Goal: Information Seeking & Learning: Learn about a topic

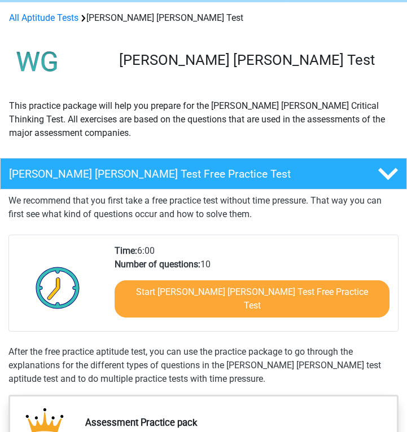
scroll to position [72, 0]
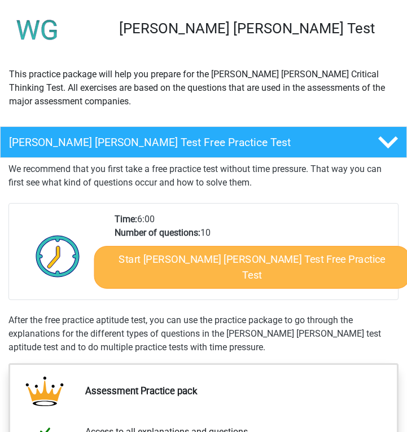
click at [218, 260] on link "Start [PERSON_NAME] [PERSON_NAME] Test Free Practice Test" at bounding box center [252, 267] width 316 height 43
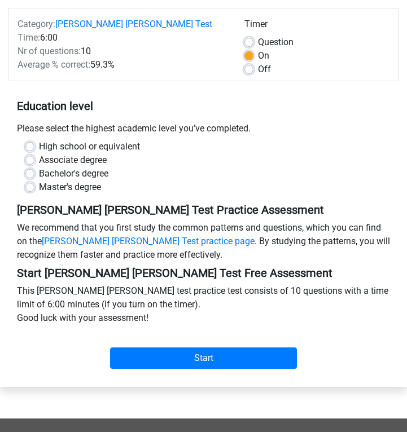
scroll to position [135, 0]
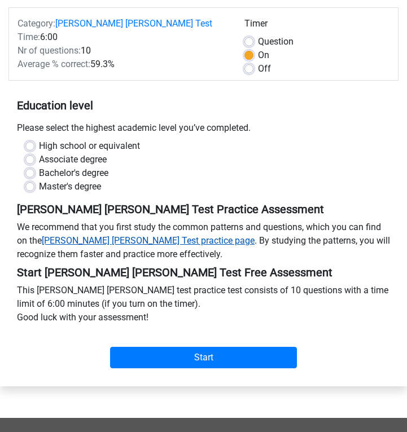
click at [133, 235] on link "Watson Glaser Test practice page" at bounding box center [148, 240] width 213 height 11
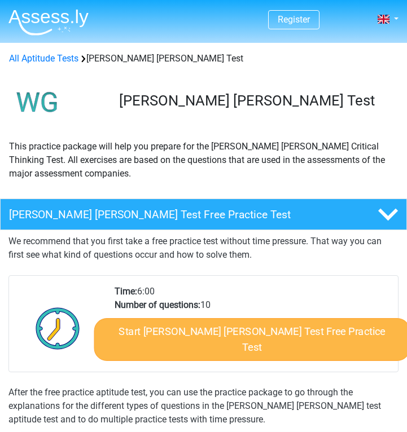
click at [180, 334] on link "Start [PERSON_NAME] [PERSON_NAME] Test Free Practice Test" at bounding box center [252, 339] width 316 height 43
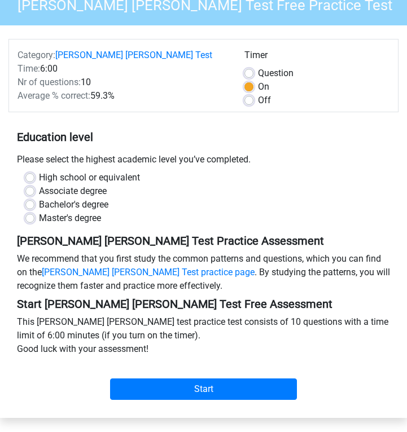
scroll to position [104, 0]
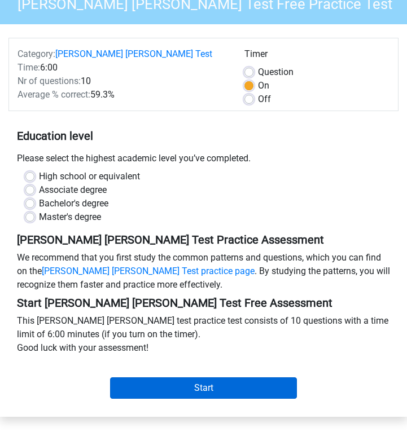
click at [203, 378] on input "Start" at bounding box center [203, 388] width 187 height 21
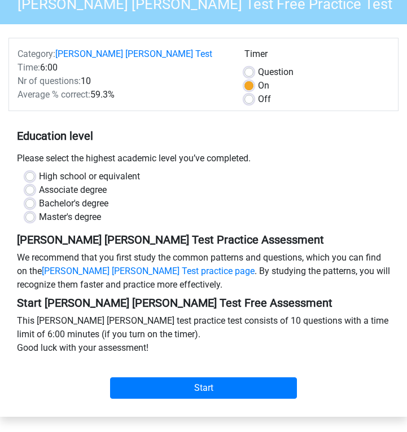
click at [34, 197] on div "Bachelor's degree" at bounding box center [203, 204] width 356 height 14
click at [38, 197] on div "Bachelor's degree" at bounding box center [203, 204] width 356 height 14
click at [39, 197] on label "Bachelor's degree" at bounding box center [73, 204] width 69 height 14
click at [33, 197] on input "Bachelor's degree" at bounding box center [29, 202] width 9 height 11
radio input "true"
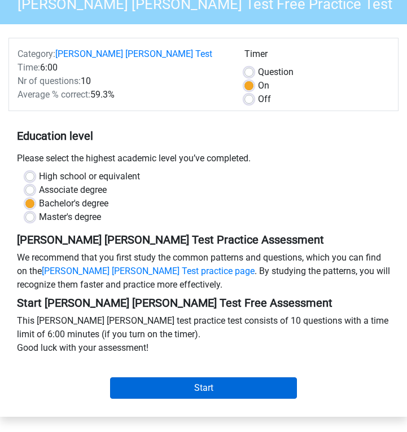
click at [191, 378] on input "Start" at bounding box center [203, 388] width 187 height 21
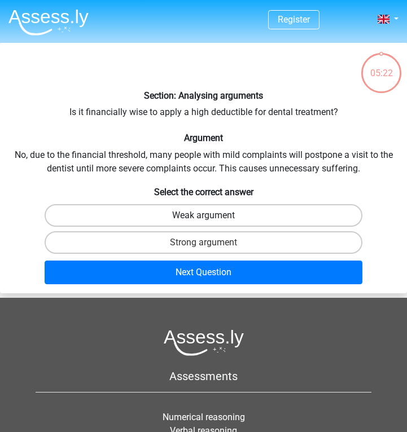
click at [222, 213] on label "Weak argument" at bounding box center [203, 215] width 317 height 23
click at [211, 216] on input "Weak argument" at bounding box center [207, 219] width 7 height 7
radio input "true"
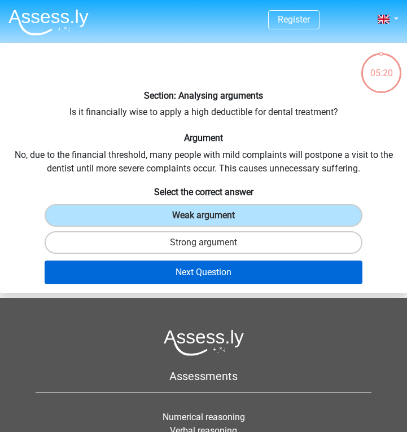
click at [220, 279] on button "Next Question" at bounding box center [203, 273] width 317 height 24
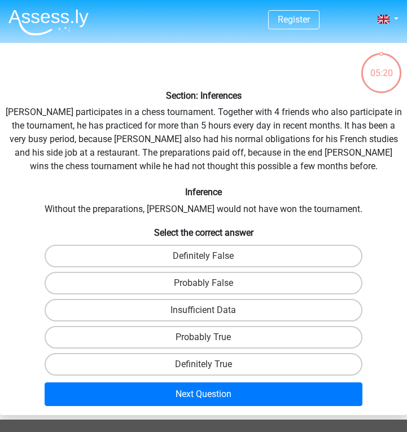
scroll to position [43, 0]
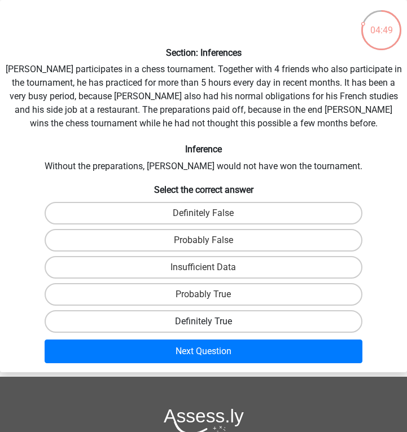
click at [221, 321] on label "Definitely True" at bounding box center [203, 321] width 317 height 23
click at [211, 322] on input "Definitely True" at bounding box center [207, 325] width 7 height 7
radio input "true"
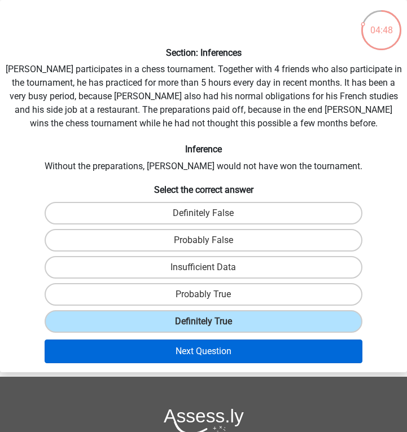
click at [221, 348] on button "Next Question" at bounding box center [203, 352] width 317 height 24
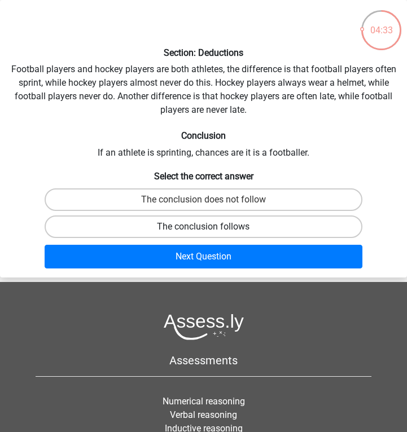
drag, startPoint x: 220, startPoint y: 227, endPoint x: 221, endPoint y: 218, distance: 9.1
click at [221, 218] on label "The conclusion follows" at bounding box center [203, 227] width 317 height 23
click at [211, 227] on input "The conclusion follows" at bounding box center [207, 230] width 7 height 7
radio input "true"
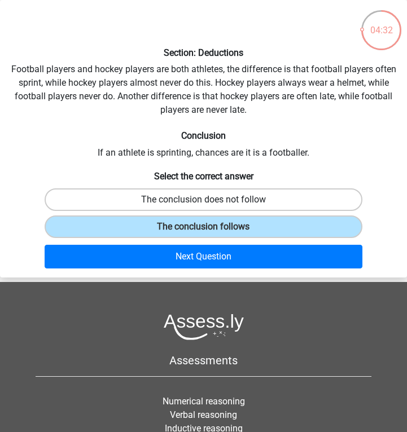
click at [221, 203] on label "The conclusion does not follow" at bounding box center [203, 199] width 317 height 23
click at [211, 203] on input "The conclusion does not follow" at bounding box center [207, 203] width 7 height 7
radio input "true"
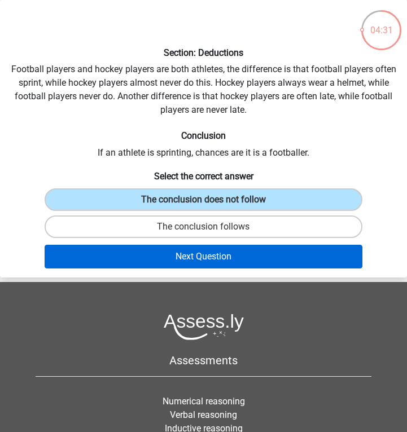
click at [230, 257] on button "Next Question" at bounding box center [203, 257] width 317 height 24
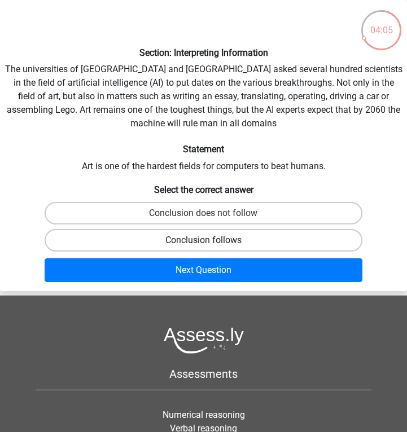
click at [226, 244] on label "Conclusion follows" at bounding box center [203, 240] width 317 height 23
click at [211, 244] on input "Conclusion follows" at bounding box center [207, 243] width 7 height 7
radio input "true"
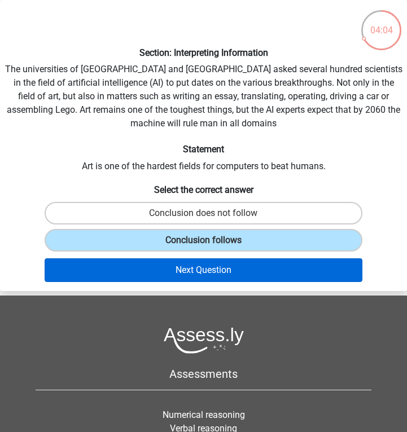
click at [230, 266] on button "Next Question" at bounding box center [203, 270] width 317 height 24
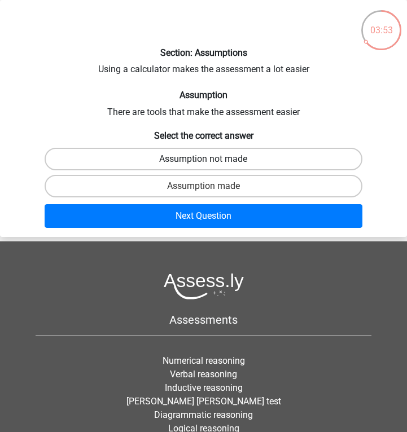
click at [237, 163] on label "Assumption not made" at bounding box center [203, 159] width 317 height 23
click at [211, 163] on input "Assumption not made" at bounding box center [207, 162] width 7 height 7
radio input "true"
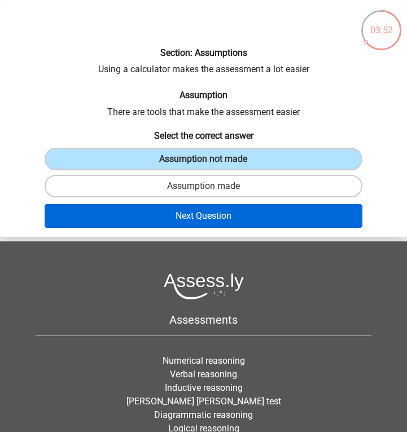
click at [223, 215] on button "Next Question" at bounding box center [203, 216] width 317 height 24
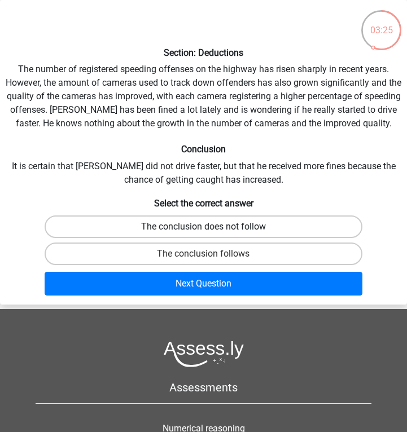
click at [221, 228] on label "The conclusion does not follow" at bounding box center [203, 227] width 317 height 23
click at [211, 228] on input "The conclusion does not follow" at bounding box center [207, 230] width 7 height 7
radio input "true"
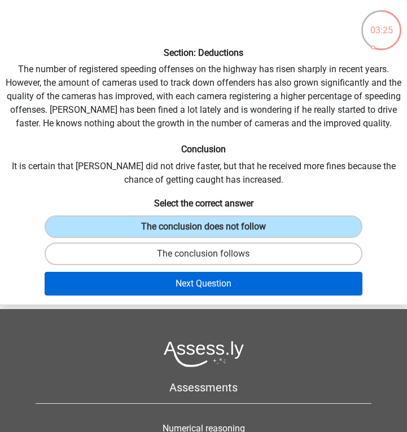
click at [222, 289] on button "Next Question" at bounding box center [203, 284] width 317 height 24
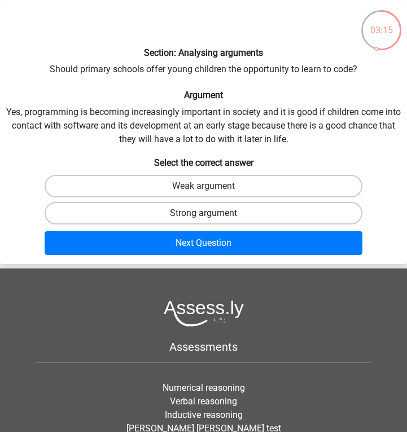
click at [230, 209] on label "Strong argument" at bounding box center [203, 213] width 317 height 23
click at [211, 213] on input "Strong argument" at bounding box center [207, 216] width 7 height 7
radio input "true"
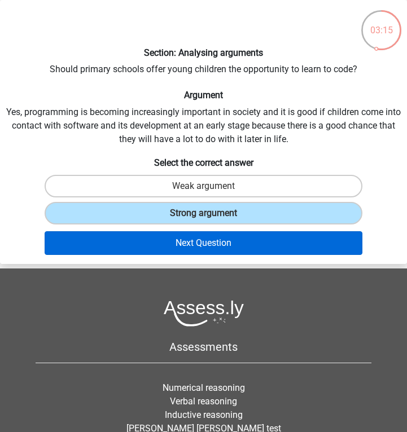
click at [227, 246] on button "Next Question" at bounding box center [203, 243] width 317 height 24
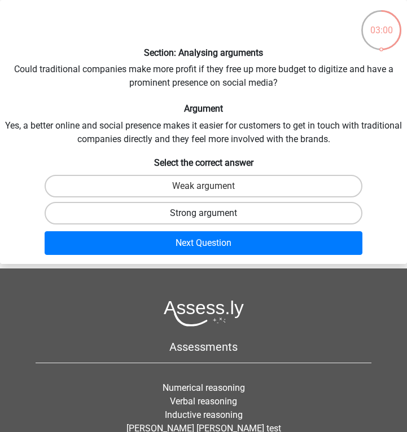
click at [231, 220] on label "Strong argument" at bounding box center [203, 213] width 317 height 23
click at [211, 220] on input "Strong argument" at bounding box center [207, 216] width 7 height 7
radio input "true"
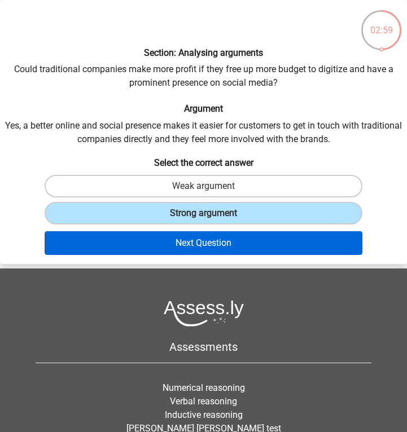
click at [229, 238] on button "Next Question" at bounding box center [203, 243] width 317 height 24
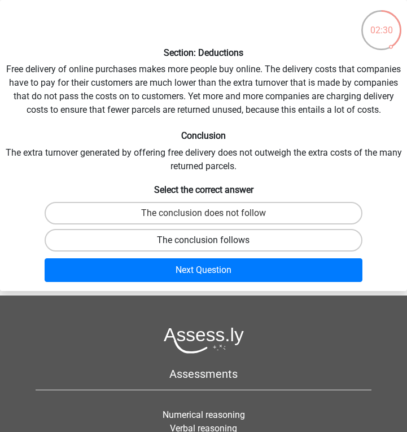
click at [193, 240] on label "The conclusion follows" at bounding box center [203, 240] width 317 height 23
click at [204, 240] on input "The conclusion follows" at bounding box center [207, 243] width 7 height 7
radio input "true"
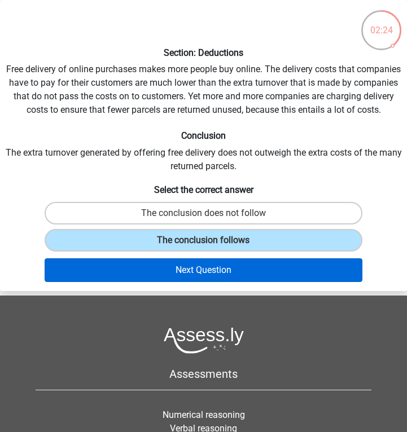
click at [233, 266] on button "Next Question" at bounding box center [203, 270] width 317 height 24
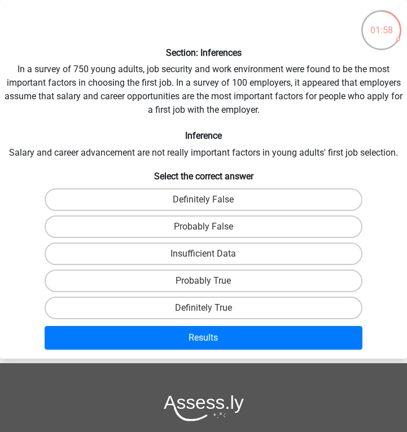
click at [232, 268] on div "Probably True" at bounding box center [204, 280] width 406 height 27
click at [224, 281] on label "Probably True" at bounding box center [203, 281] width 317 height 23
click at [211, 281] on input "Probably True" at bounding box center [207, 284] width 7 height 7
radio input "true"
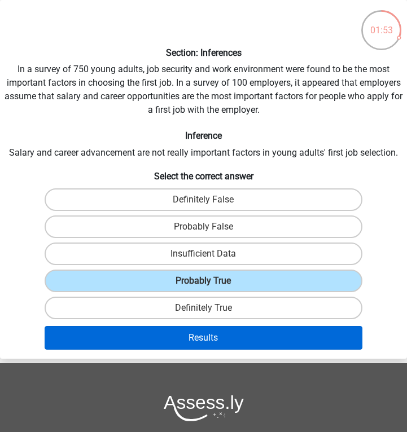
click at [225, 340] on button "Results" at bounding box center [203, 338] width 317 height 24
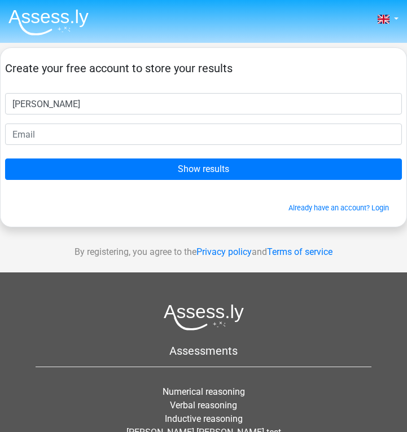
type input "[PERSON_NAME]"
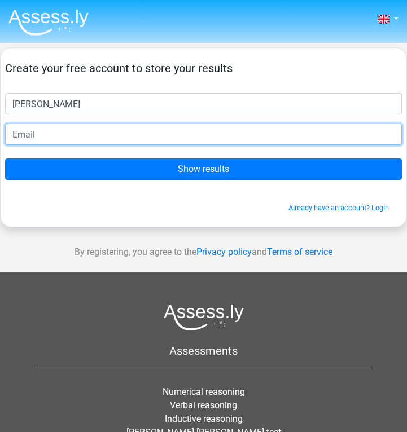
type input "h"
type input "[EMAIL_ADDRESS][DOMAIN_NAME]"
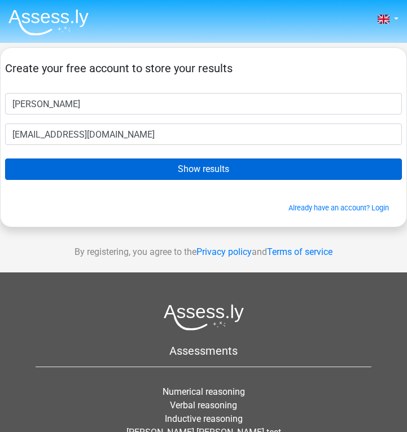
click at [170, 168] on input "Show results" at bounding box center [203, 169] width 397 height 21
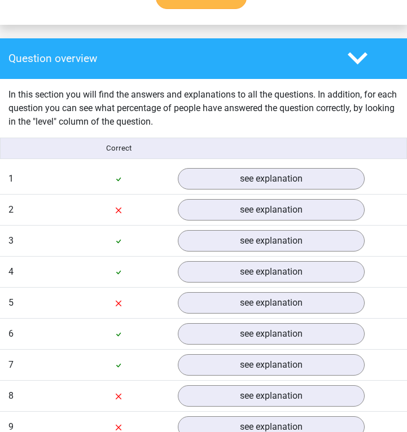
scroll to position [860, 0]
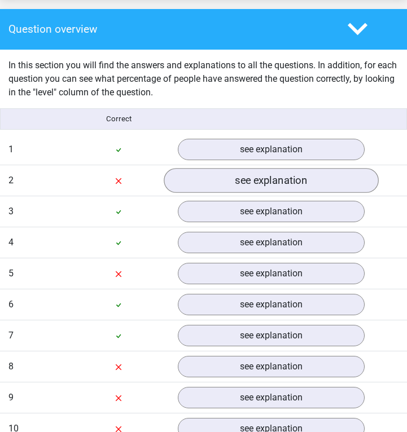
click at [214, 180] on link "see explanation" at bounding box center [271, 180] width 214 height 25
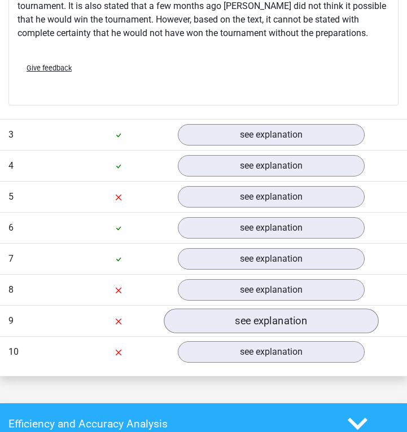
scroll to position [1337, 0]
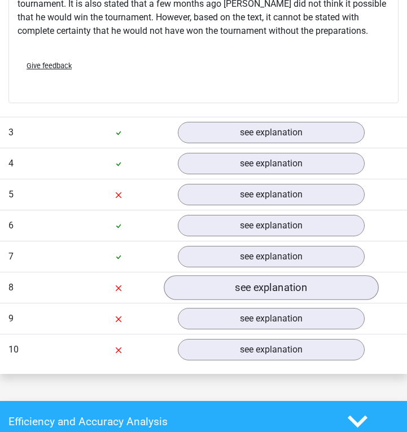
click at [235, 276] on link "see explanation" at bounding box center [271, 288] width 214 height 25
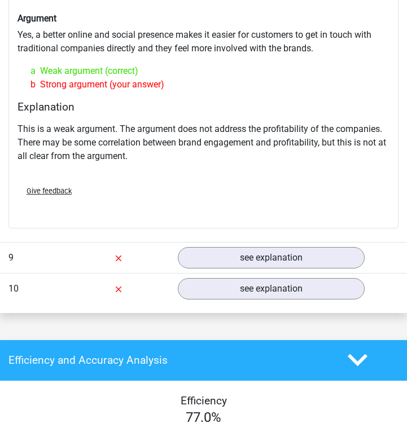
scroll to position [1719, 0]
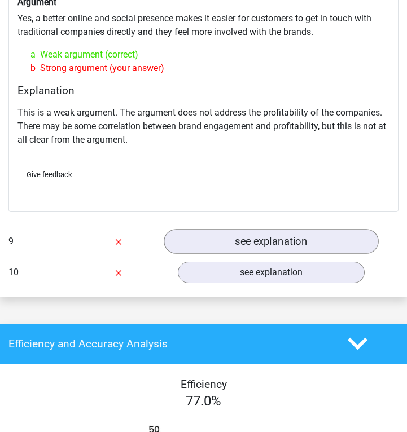
click at [251, 229] on link "see explanation" at bounding box center [271, 241] width 214 height 25
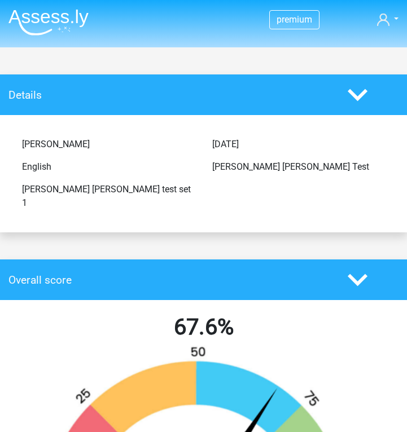
scroll to position [0, 0]
